Goal: Information Seeking & Learning: Learn about a topic

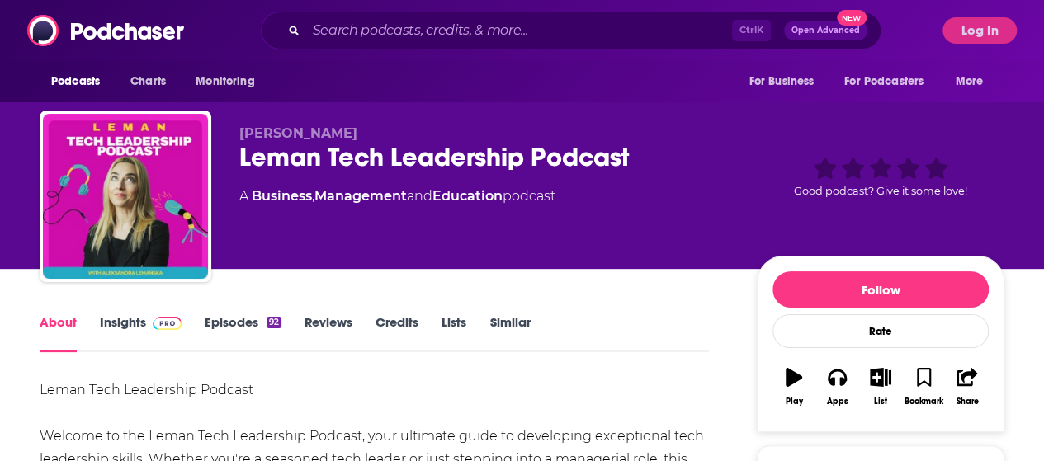
scroll to position [404, 0]
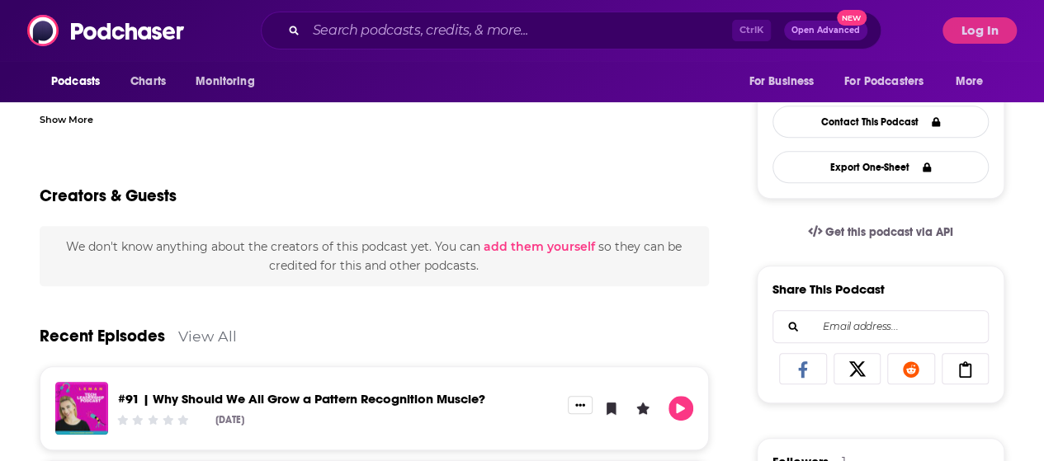
click at [533, 197] on div "Creators & Guests" at bounding box center [374, 186] width 669 height 80
click at [350, 22] on input "Search podcasts, credits, & more..." at bounding box center [519, 30] width 426 height 26
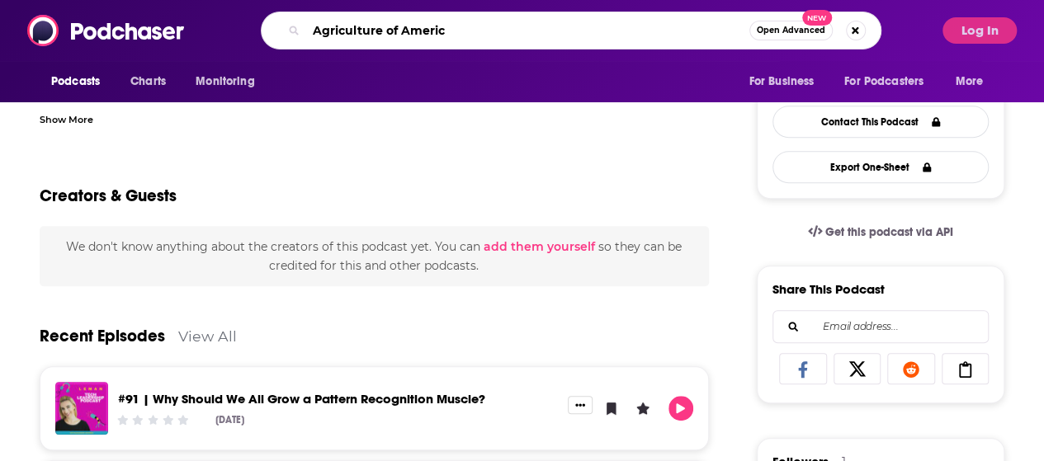
type input "Agriculture of America"
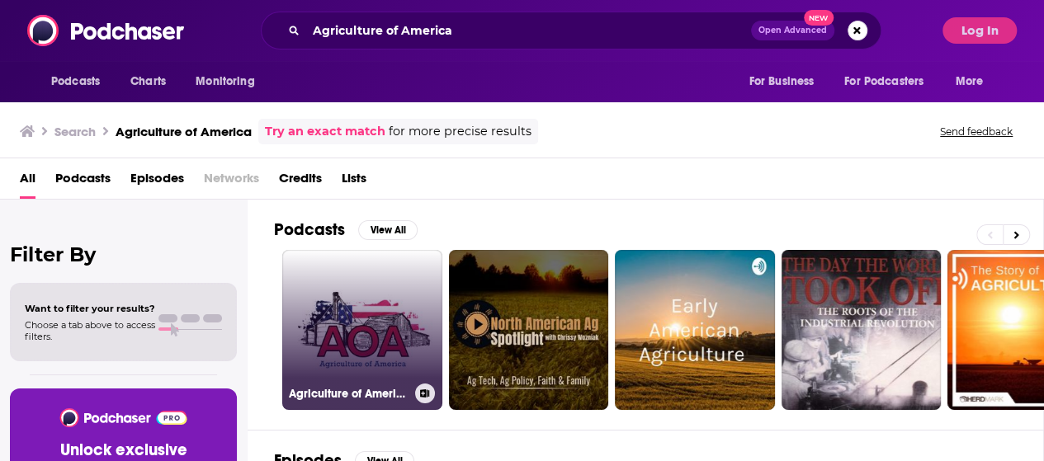
click at [395, 315] on link "Agriculture of America" at bounding box center [362, 330] width 160 height 160
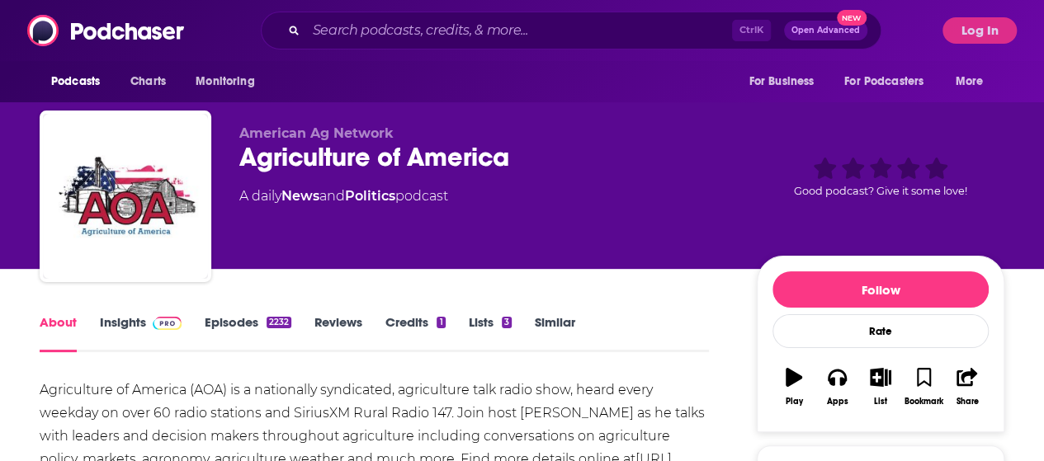
click at [132, 324] on link "Insights" at bounding box center [141, 334] width 82 height 38
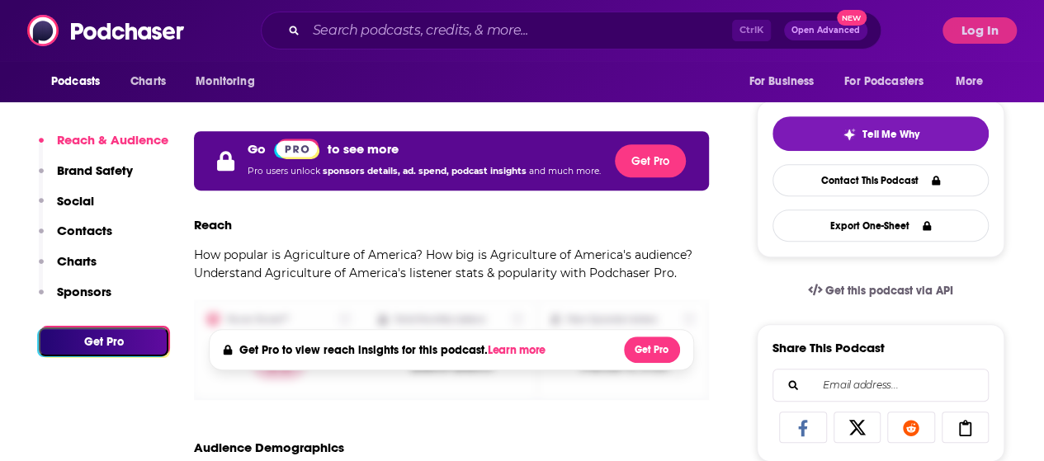
scroll to position [345, 0]
click at [1000, 29] on button "Log In" at bounding box center [980, 30] width 74 height 26
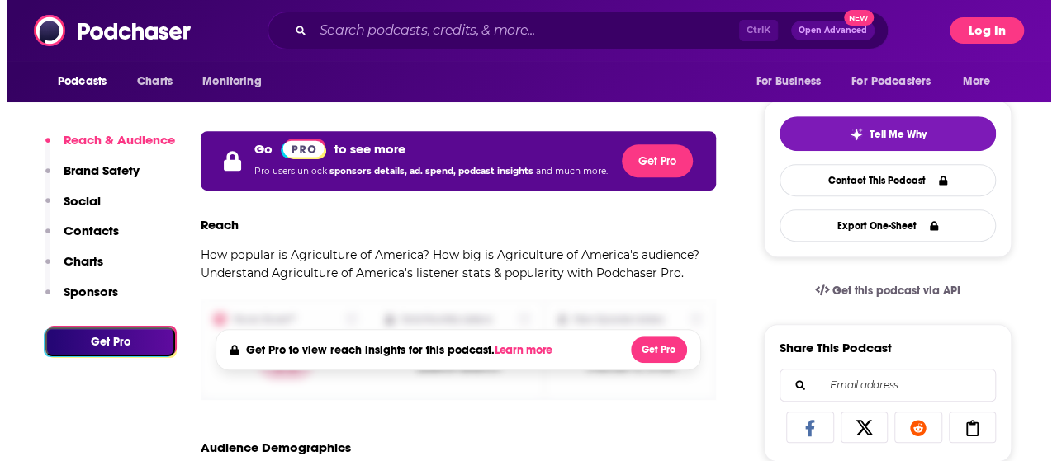
scroll to position [0, 0]
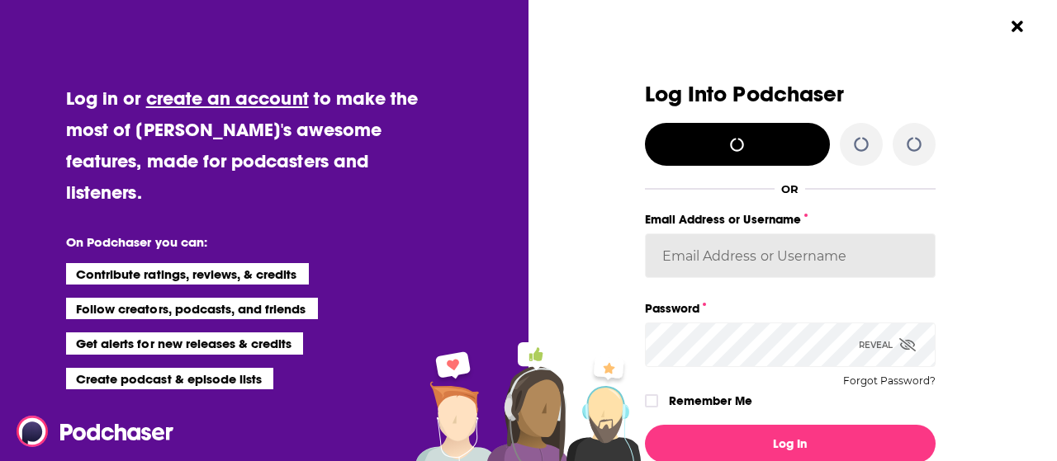
type input "[PERSON_NAME][EMAIL_ADDRESS][DOMAIN_NAME]"
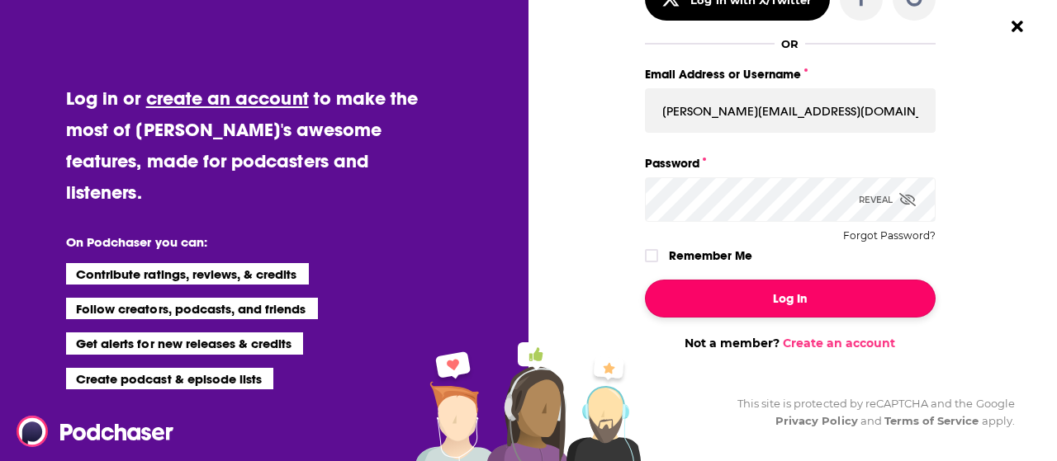
click at [802, 298] on button "Log In" at bounding box center [790, 299] width 291 height 38
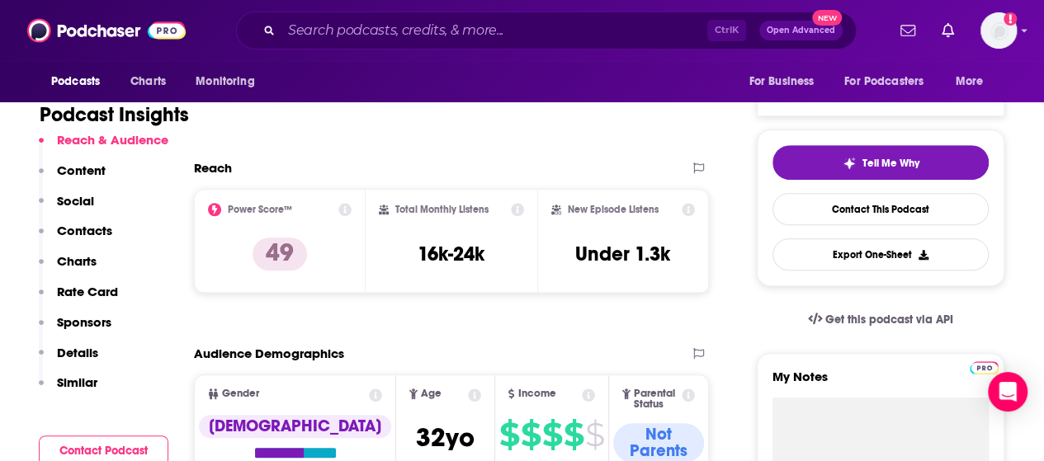
scroll to position [315, 0]
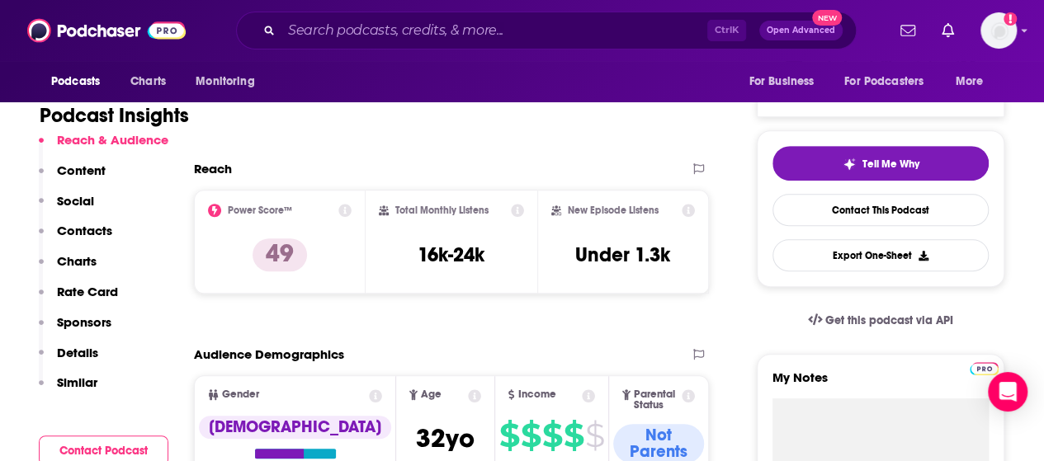
click at [430, 239] on div "Total Monthly Listens 16k-24k" at bounding box center [451, 242] width 145 height 76
